Goal: Task Accomplishment & Management: Use online tool/utility

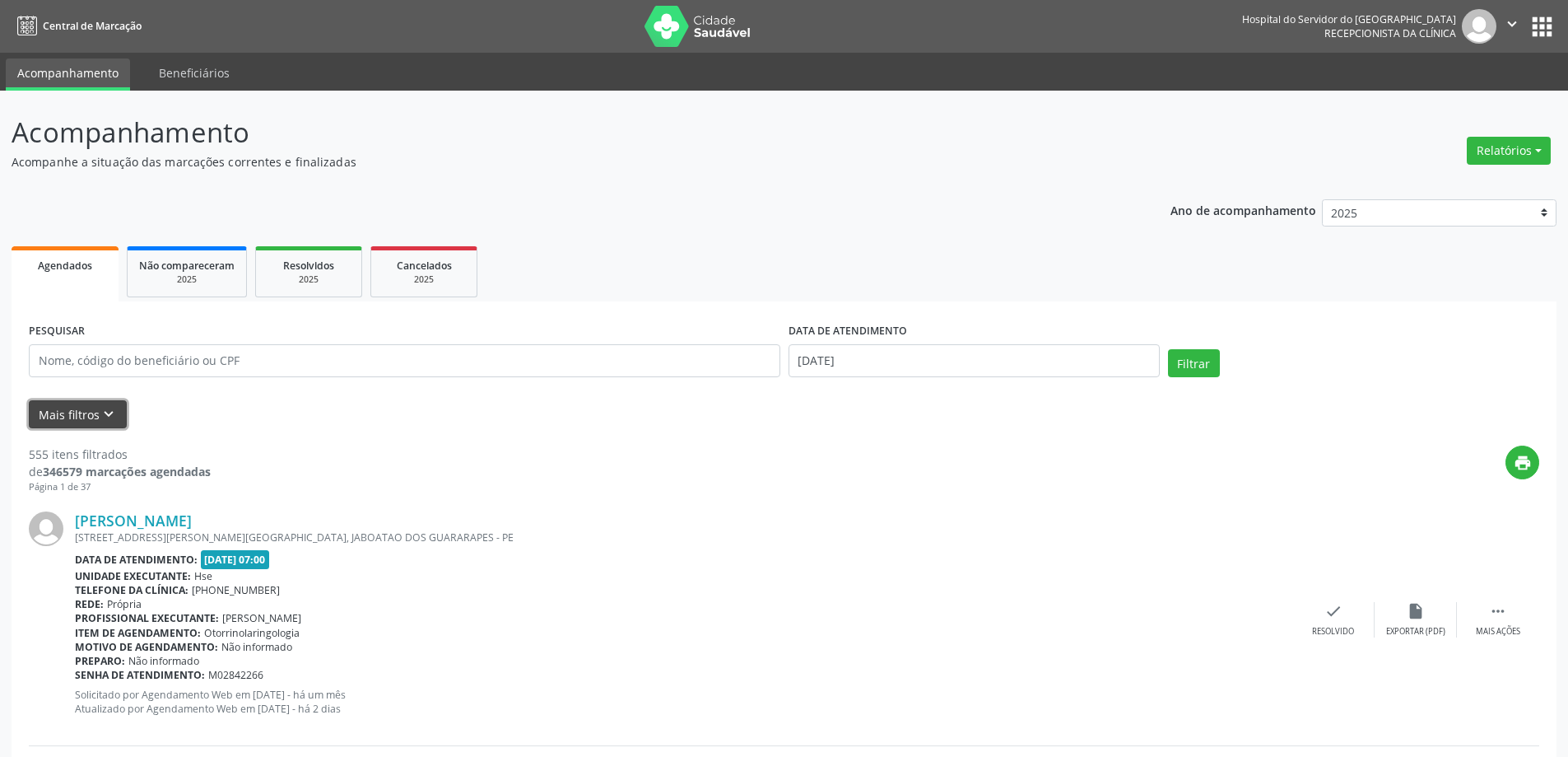
click at [92, 418] on button "Mais filtros keyboard_arrow_down" at bounding box center [78, 414] width 98 height 29
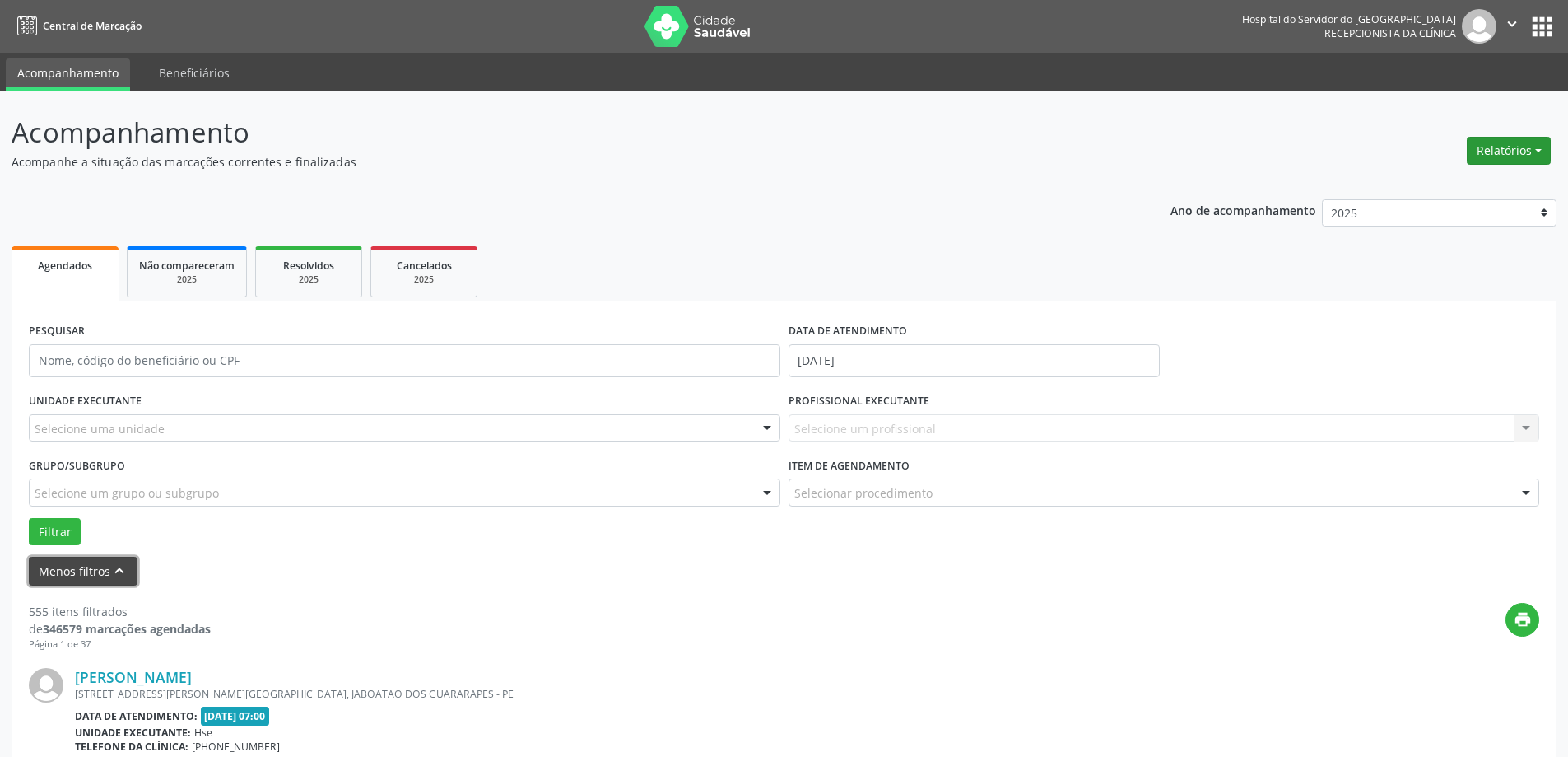
click at [1478, 151] on button "Relatórios" at bounding box center [1508, 151] width 84 height 28
click at [1446, 191] on link "Agendamentos" at bounding box center [1463, 186] width 177 height 23
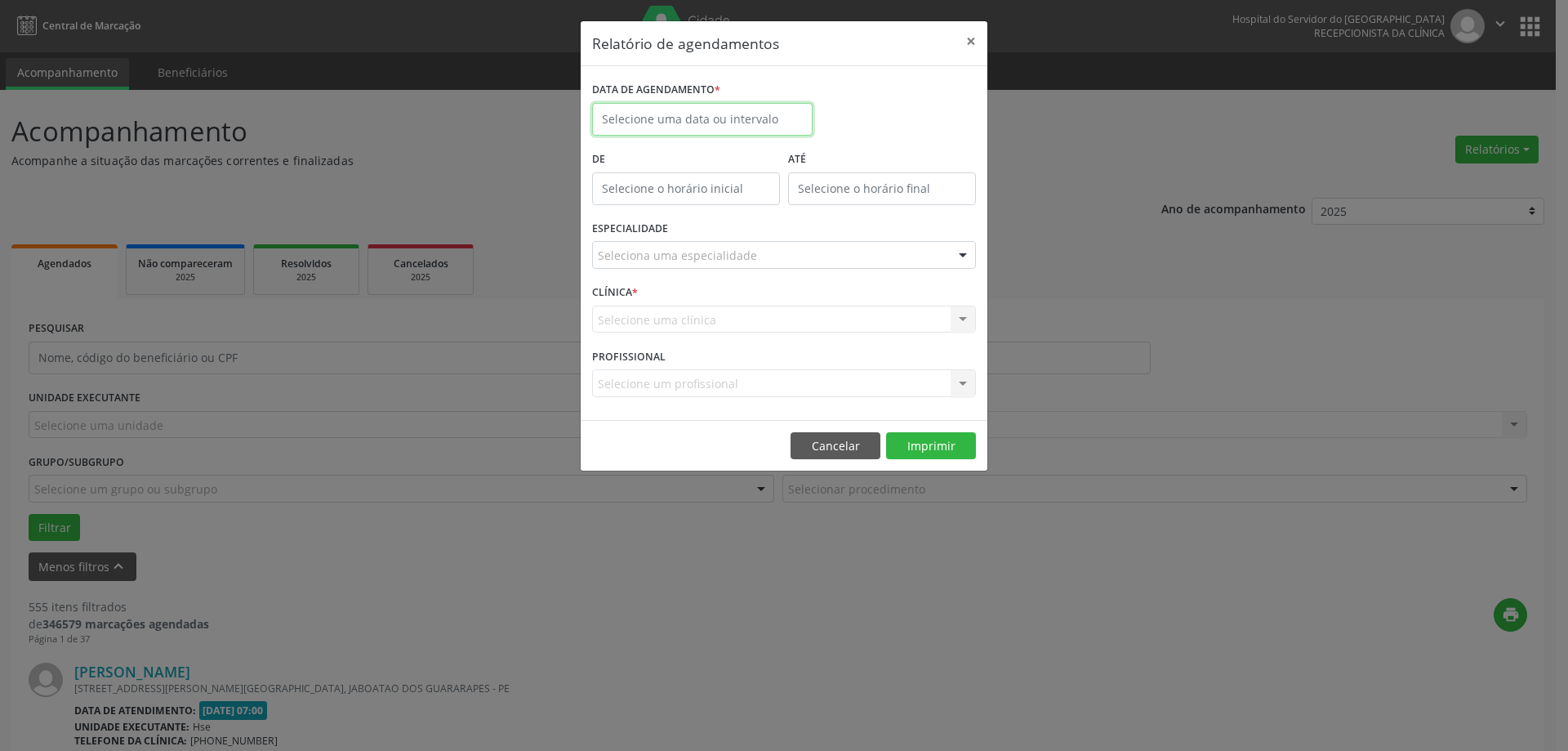
click at [741, 103] on input "text" at bounding box center [702, 119] width 221 height 33
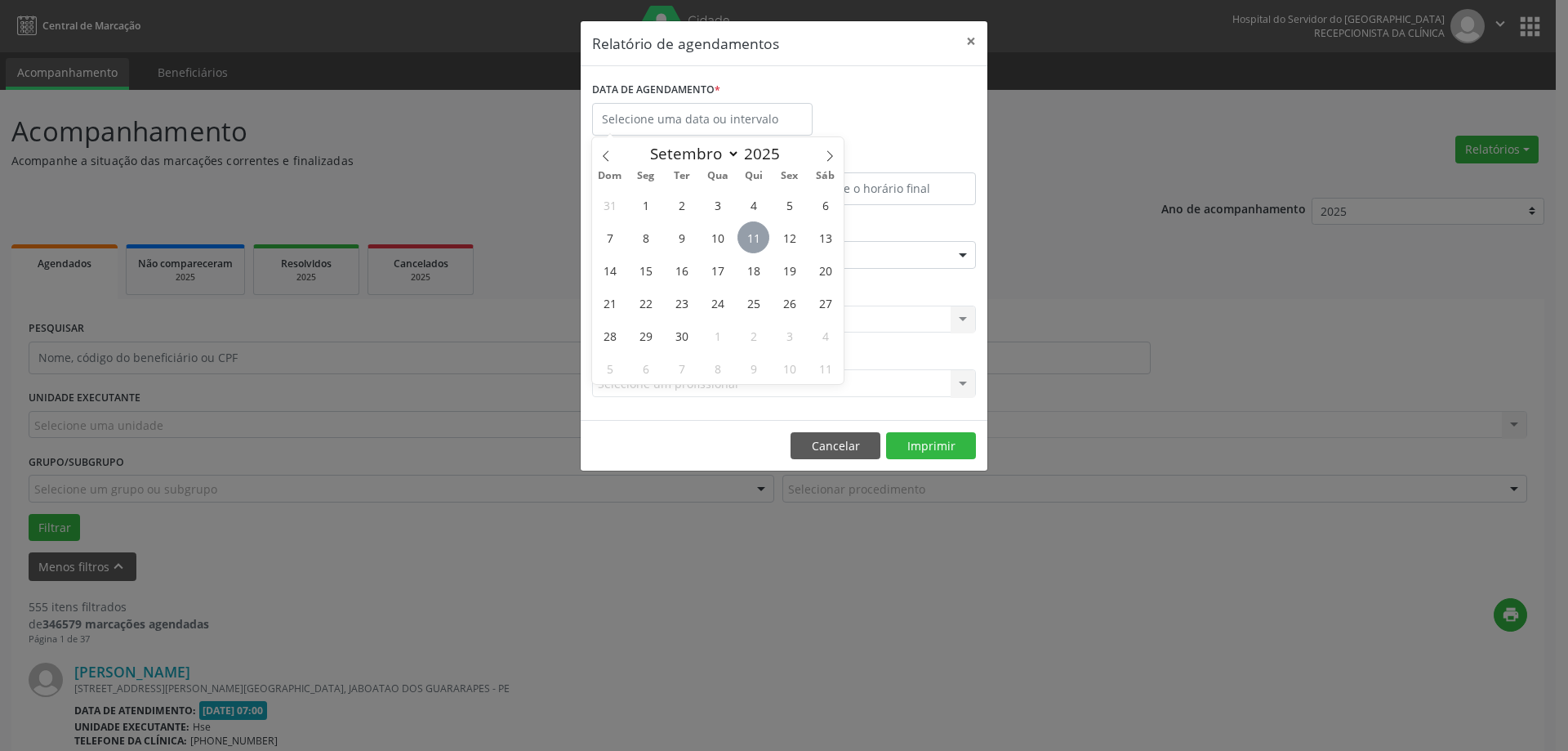
click at [759, 237] on span "11" at bounding box center [753, 237] width 32 height 32
type input "[DATE]"
click at [757, 237] on span "11" at bounding box center [753, 237] width 32 height 32
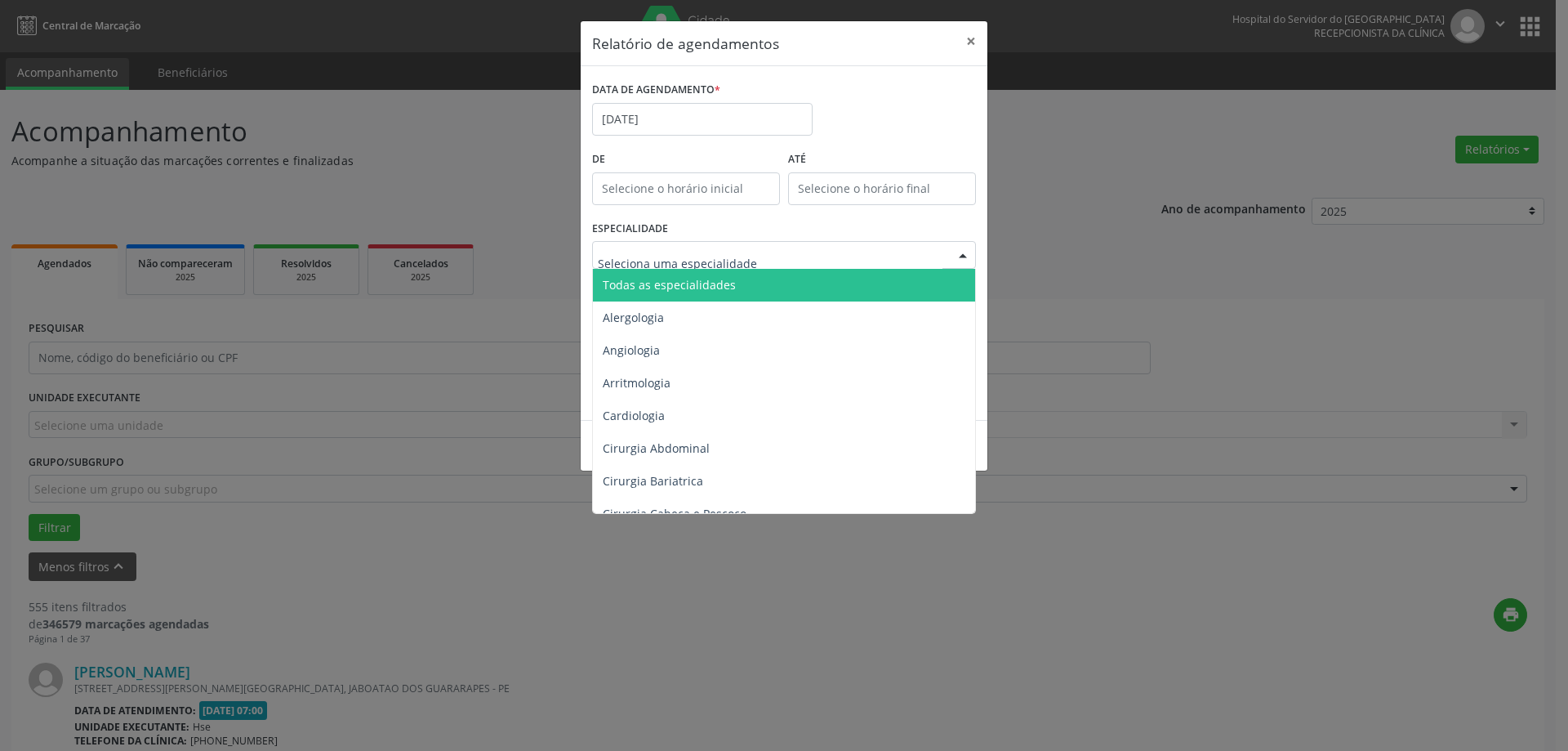
click at [714, 279] on span "Todas as especialidades" at bounding box center [669, 284] width 133 height 16
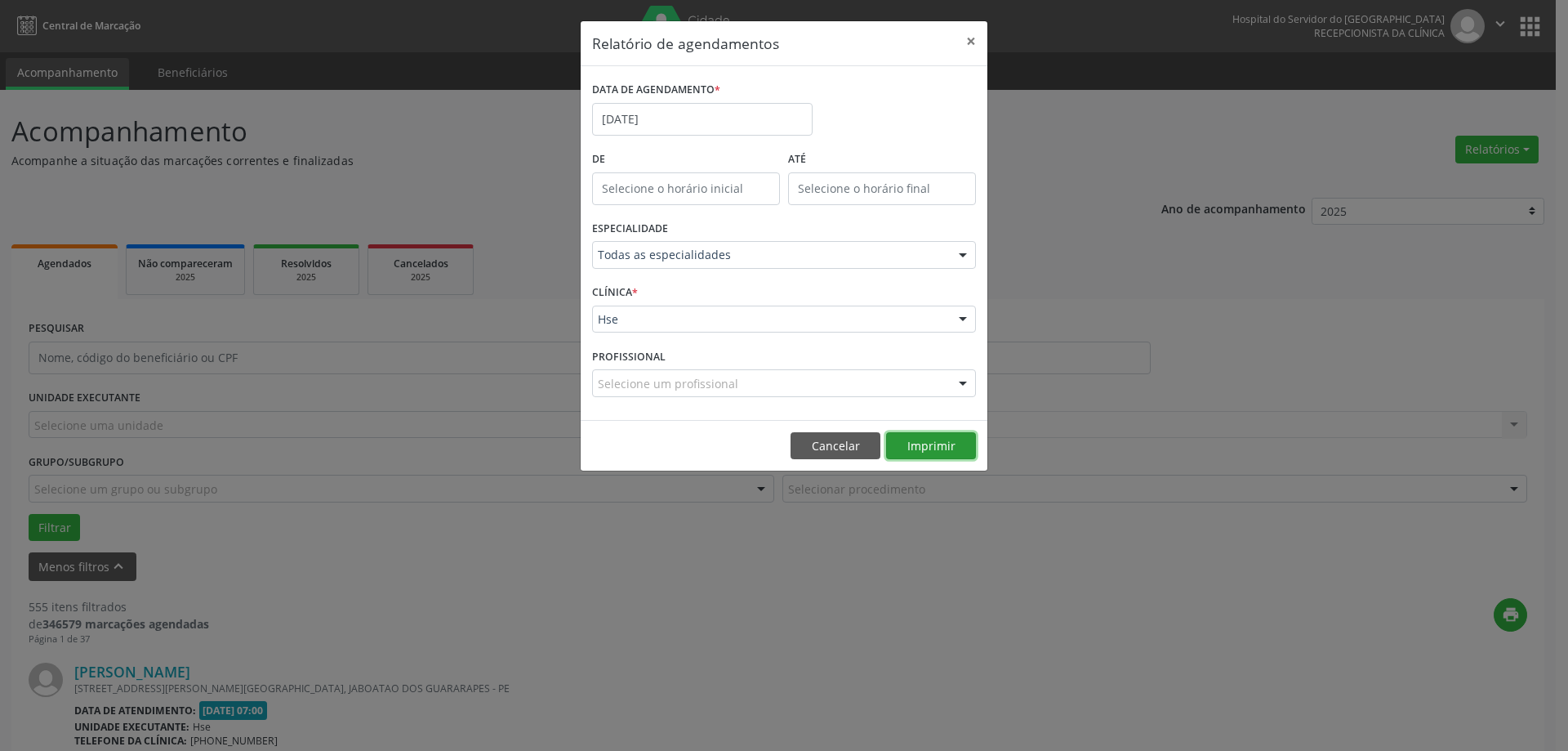
click at [942, 441] on button "Imprimir" at bounding box center [930, 446] width 90 height 28
